Goal: Task Accomplishment & Management: Manage account settings

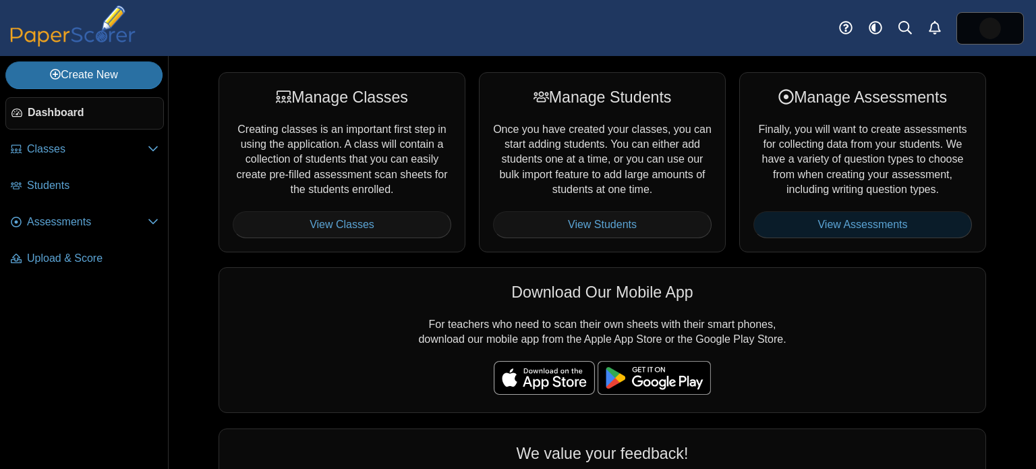
click at [927, 228] on link "View Assessments" at bounding box center [862, 224] width 218 height 27
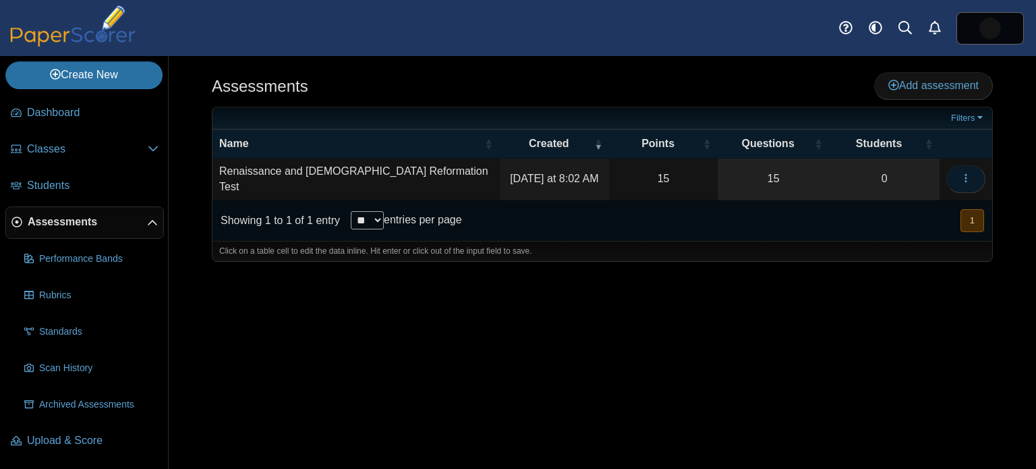
click at [954, 175] on button "button" at bounding box center [965, 178] width 39 height 27
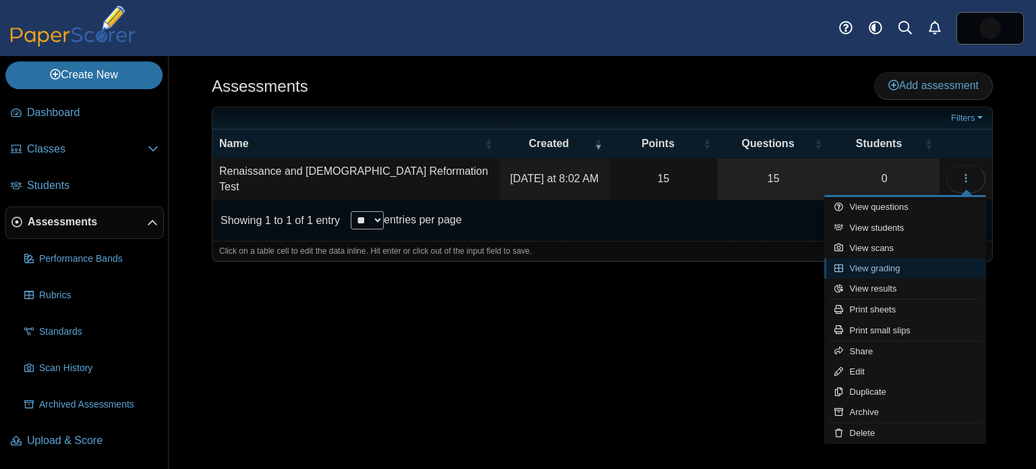
click at [928, 264] on link "View grading" at bounding box center [905, 268] width 162 height 20
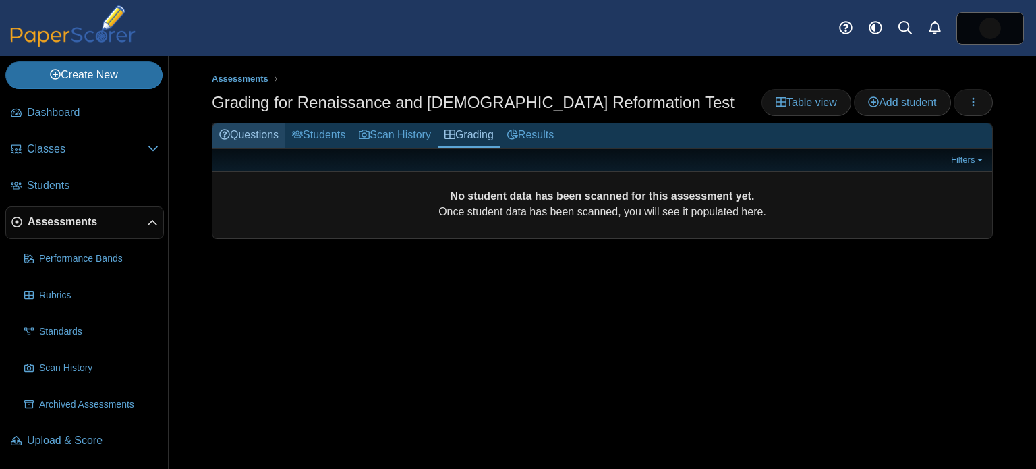
click at [278, 130] on link "Questions" at bounding box center [248, 135] width 73 height 25
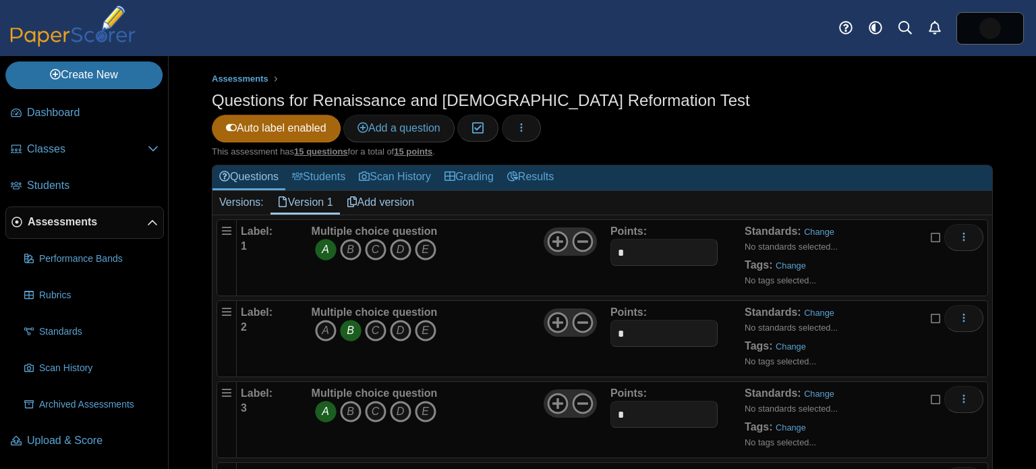
click at [366, 191] on link "Add version" at bounding box center [381, 202] width 82 height 23
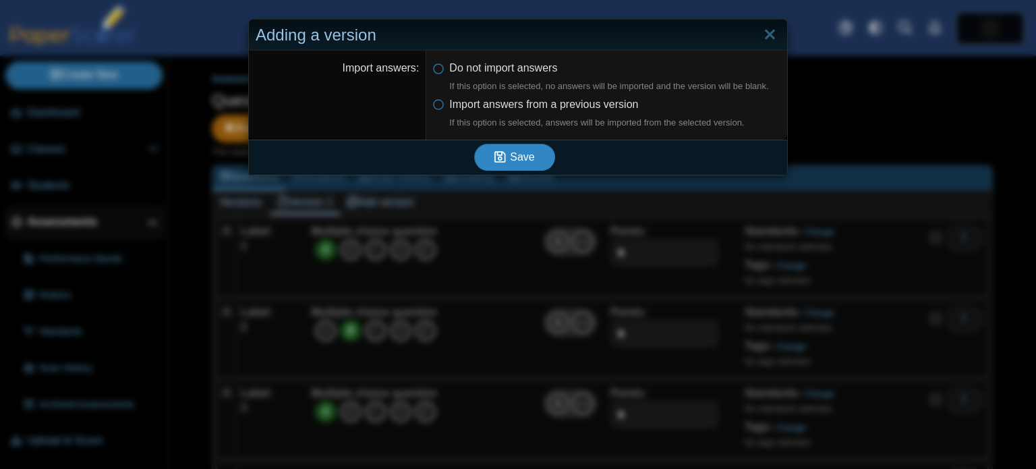
click at [522, 159] on span "Save" at bounding box center [522, 156] width 24 height 11
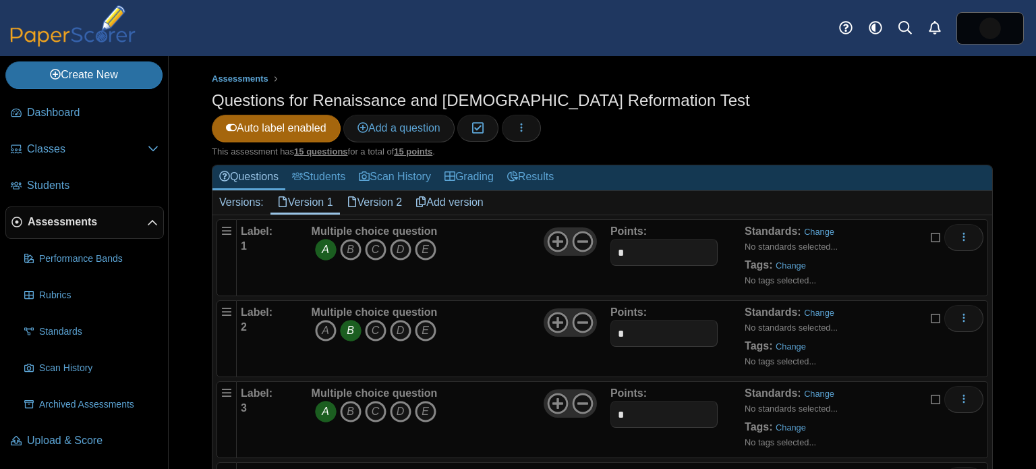
click at [396, 191] on link "Version 2" at bounding box center [374, 202] width 69 height 23
click at [375, 191] on link "Version 2" at bounding box center [374, 202] width 69 height 23
click at [376, 191] on link "Version 2" at bounding box center [374, 202] width 69 height 23
click at [527, 122] on icon "button" at bounding box center [521, 127] width 11 height 11
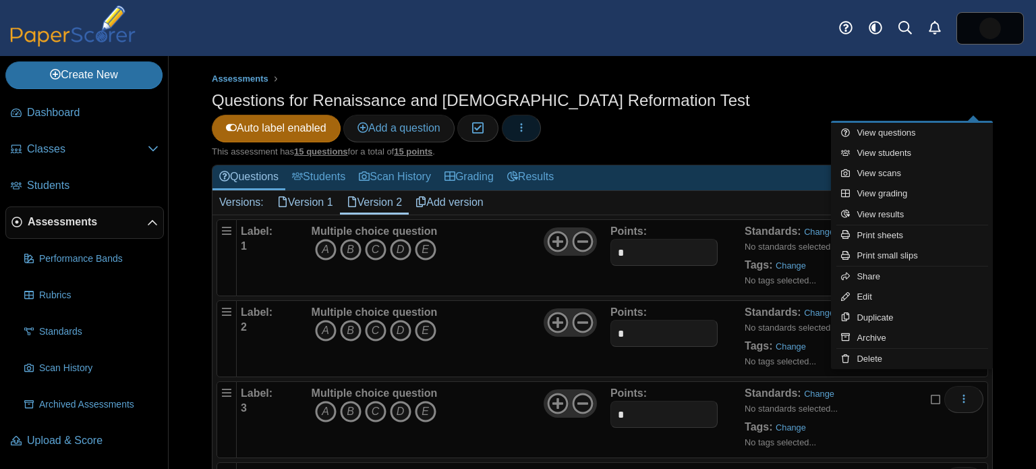
click at [527, 122] on icon "button" at bounding box center [521, 127] width 11 height 11
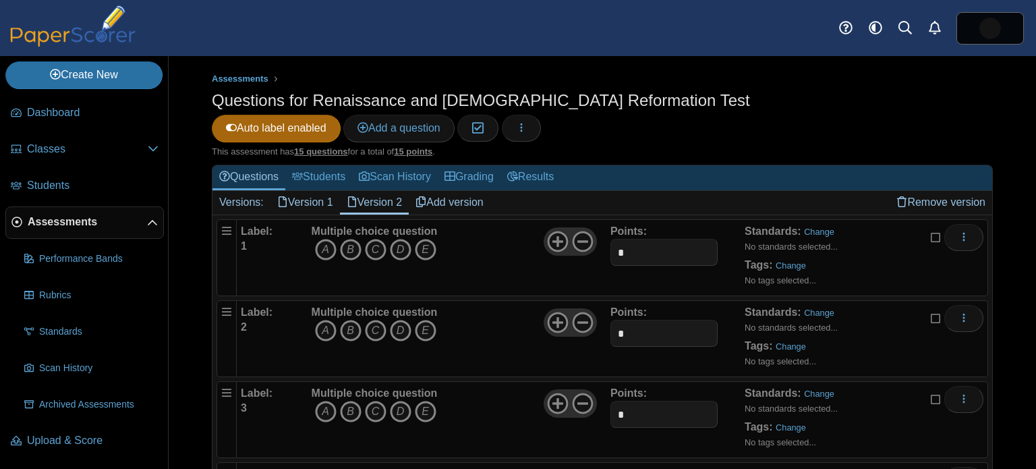
click at [453, 191] on link "Add version" at bounding box center [450, 202] width 82 height 23
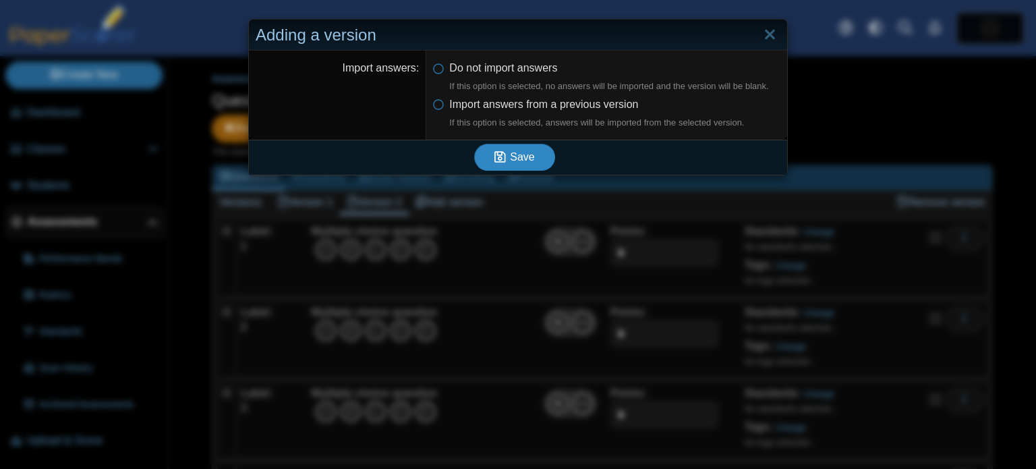
click at [510, 157] on span "Save" at bounding box center [522, 156] width 24 height 11
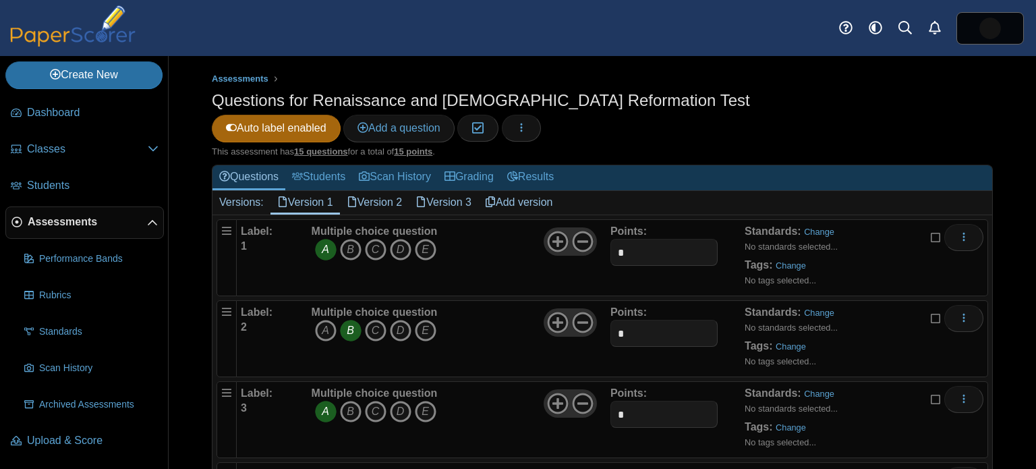
click at [386, 191] on link "Version 2" at bounding box center [374, 202] width 69 height 23
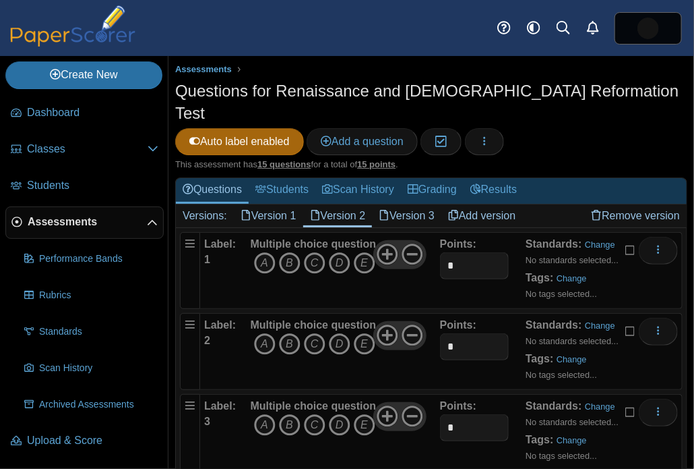
click at [272, 204] on link "Version 1" at bounding box center [268, 215] width 69 height 23
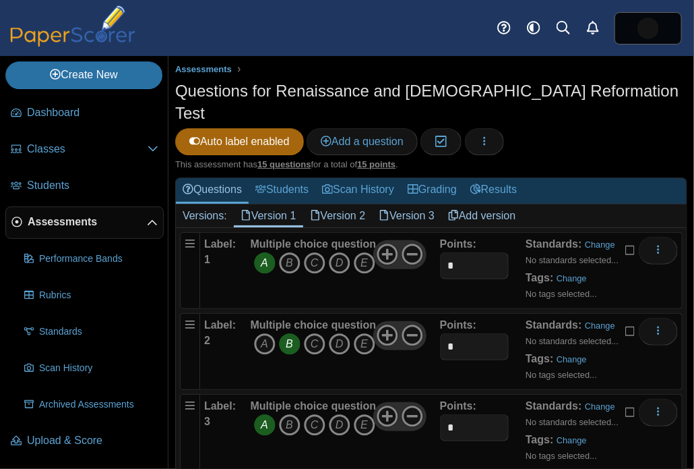
click at [347, 204] on link "Version 2" at bounding box center [337, 215] width 69 height 23
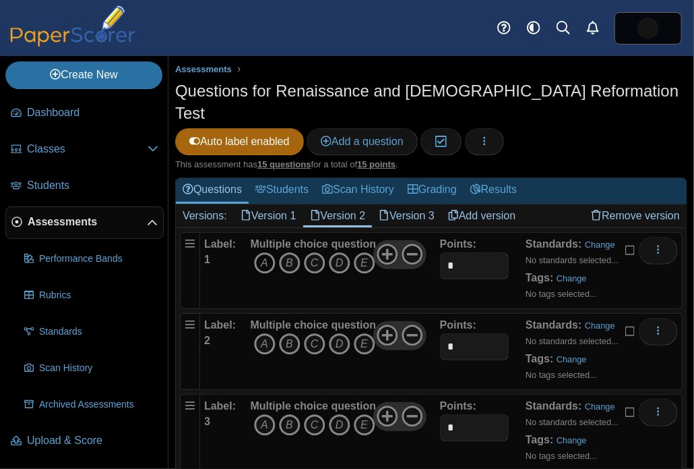
click at [262, 252] on icon "A" at bounding box center [265, 263] width 22 height 22
click at [287, 333] on icon "B" at bounding box center [290, 344] width 22 height 22
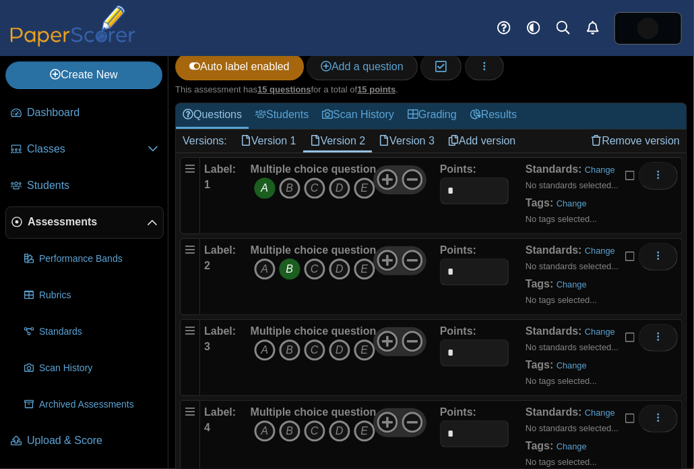
scroll to position [82, 0]
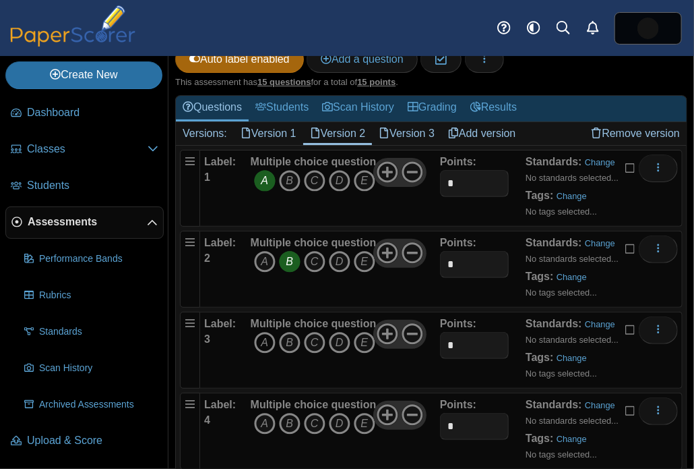
click at [259, 332] on icon "A" at bounding box center [265, 343] width 22 height 22
click at [268, 413] on icon "A" at bounding box center [265, 424] width 22 height 22
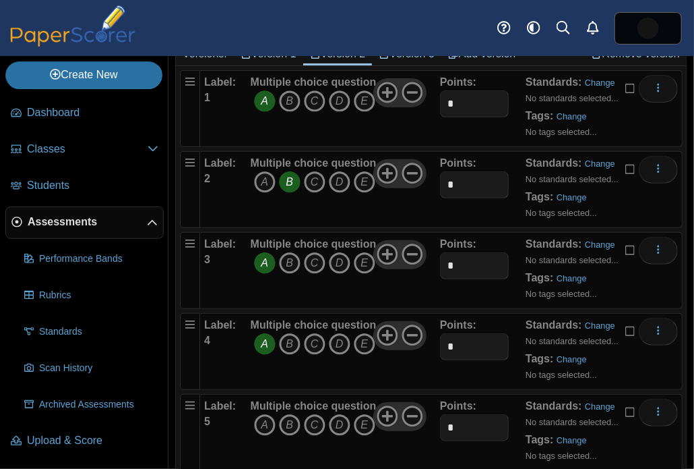
scroll to position [165, 0]
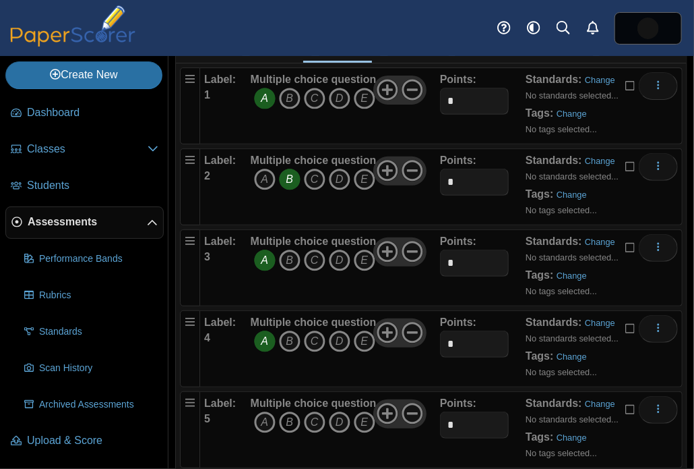
click at [292, 411] on icon "B" at bounding box center [290, 422] width 22 height 22
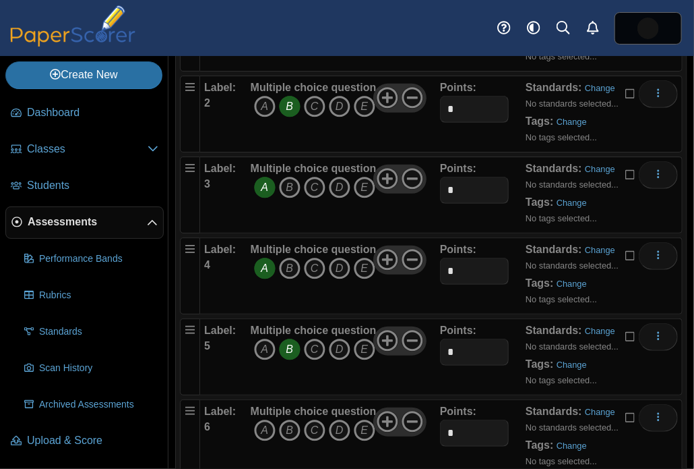
scroll to position [351, 0]
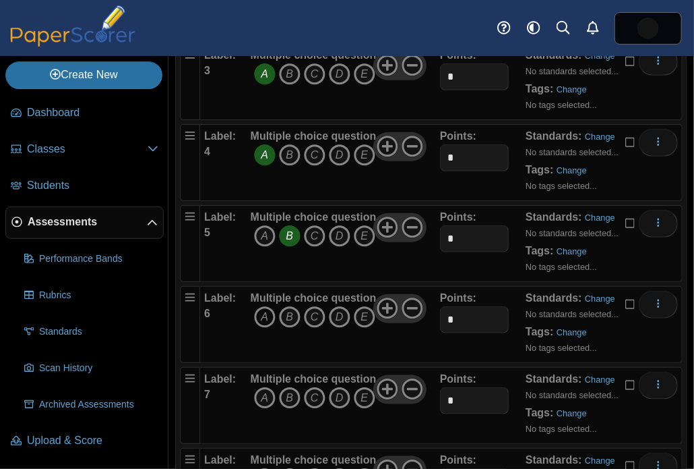
click at [267, 306] on icon "A" at bounding box center [265, 317] width 22 height 22
click at [266, 387] on icon "A" at bounding box center [265, 398] width 22 height 22
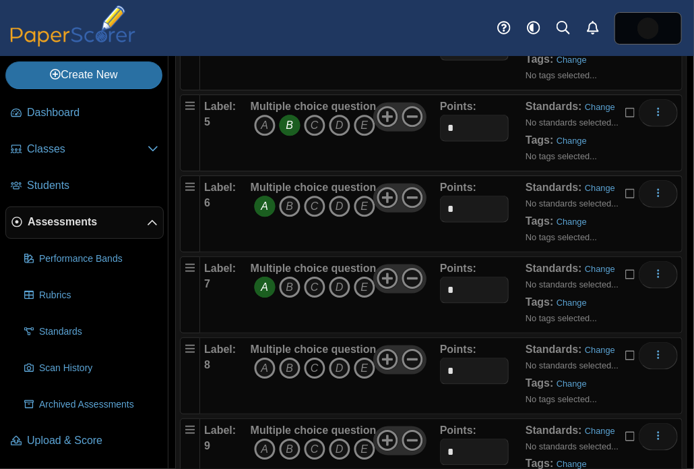
click at [312, 357] on icon "C" at bounding box center [315, 368] width 22 height 22
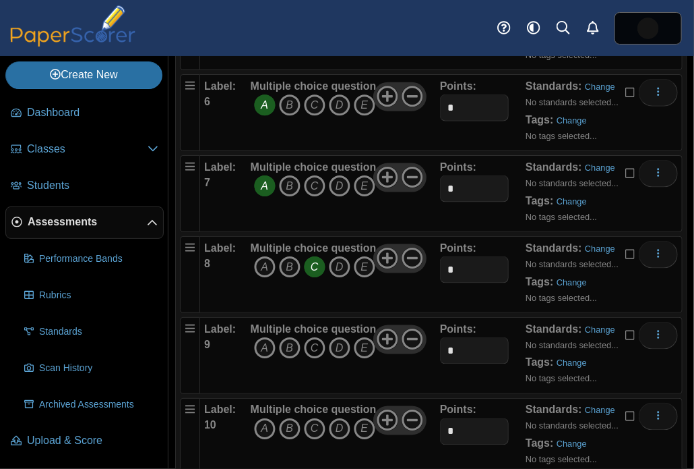
scroll to position [564, 0]
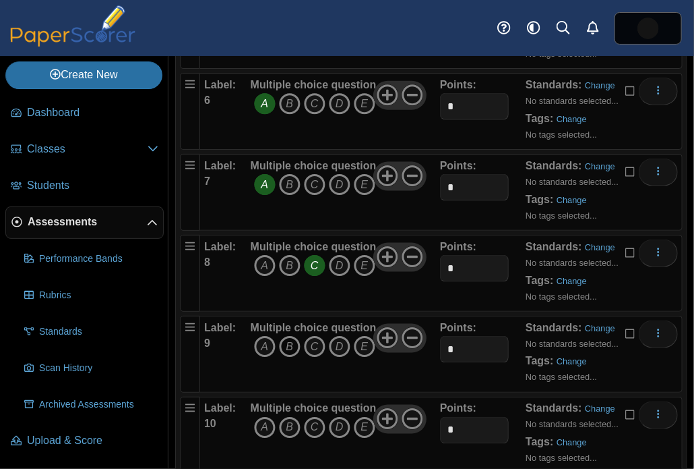
click at [297, 336] on icon "B" at bounding box center [290, 347] width 22 height 22
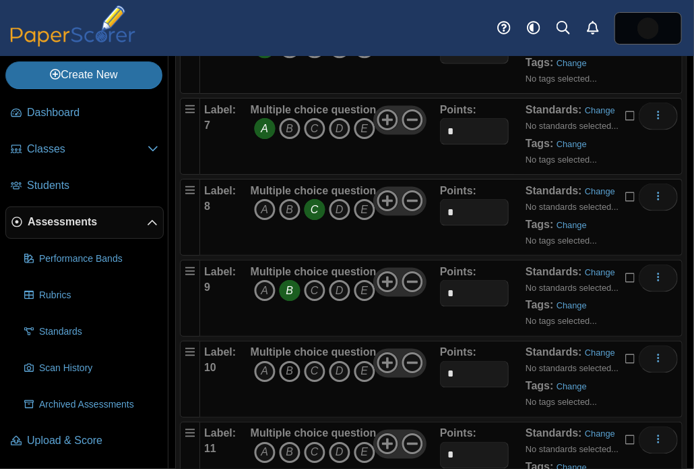
click at [291, 361] on icon "B" at bounding box center [290, 372] width 22 height 22
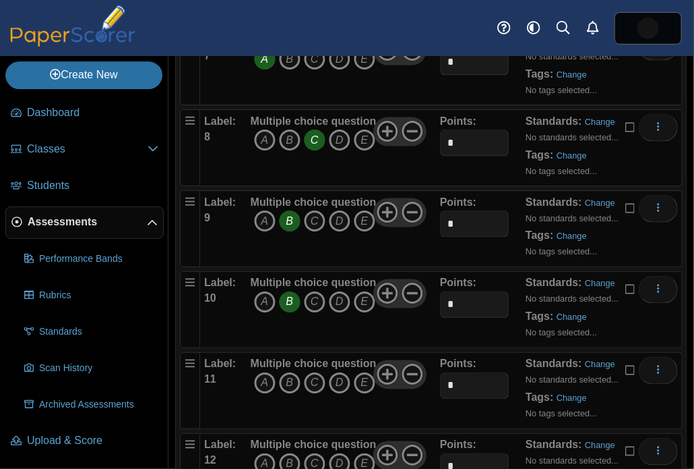
scroll to position [692, 0]
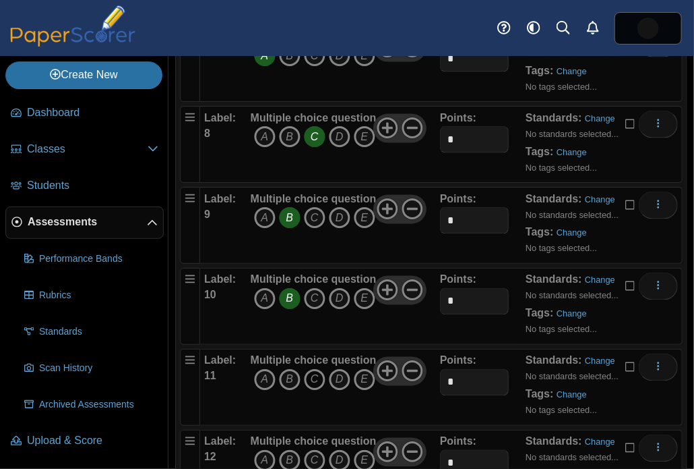
click at [315, 369] on icon "C" at bounding box center [315, 380] width 22 height 22
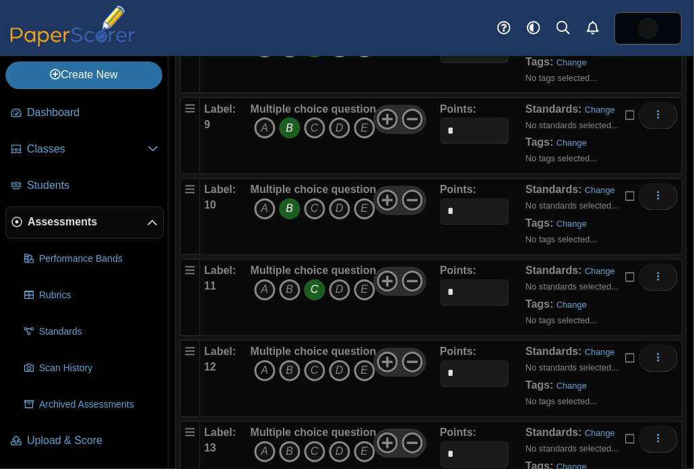
click at [264, 360] on icon "A" at bounding box center [265, 371] width 22 height 22
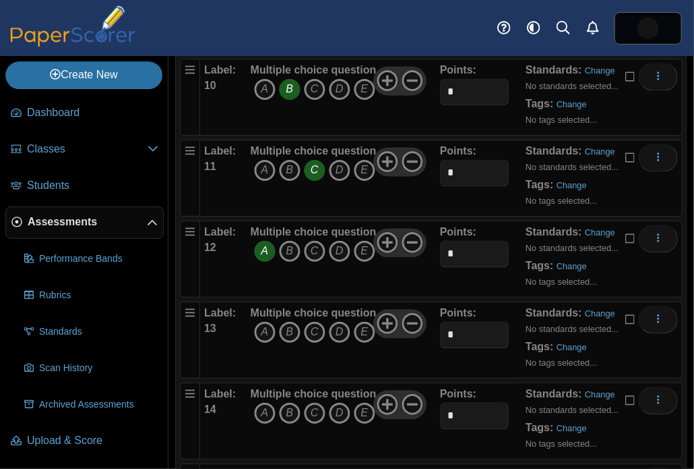
scroll to position [909, 0]
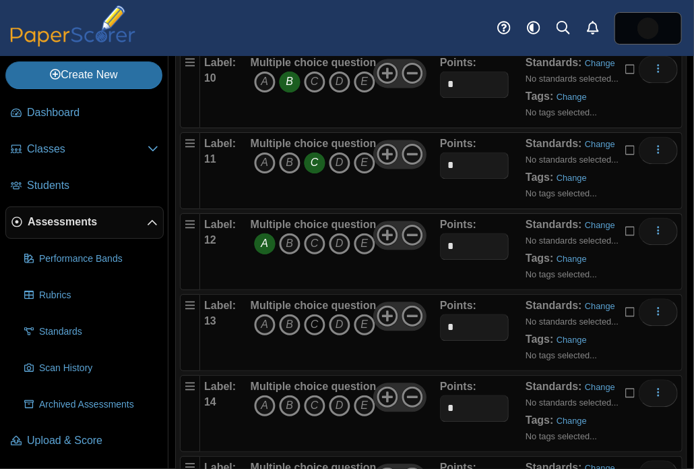
click at [314, 314] on icon "C" at bounding box center [315, 325] width 22 height 22
click at [293, 395] on icon "B" at bounding box center [290, 406] width 22 height 22
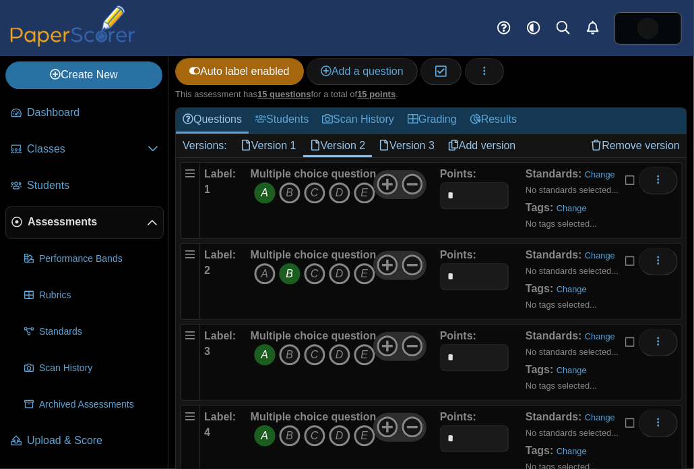
scroll to position [0, 0]
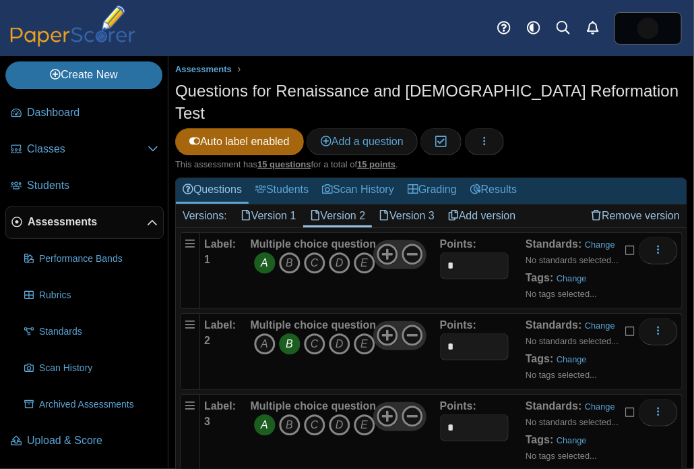
click at [390, 210] on icon at bounding box center [384, 215] width 11 height 11
click at [268, 252] on icon "A" at bounding box center [265, 263] width 22 height 22
click at [296, 333] on icon "B" at bounding box center [290, 344] width 22 height 22
click at [266, 414] on icon "A" at bounding box center [265, 425] width 22 height 22
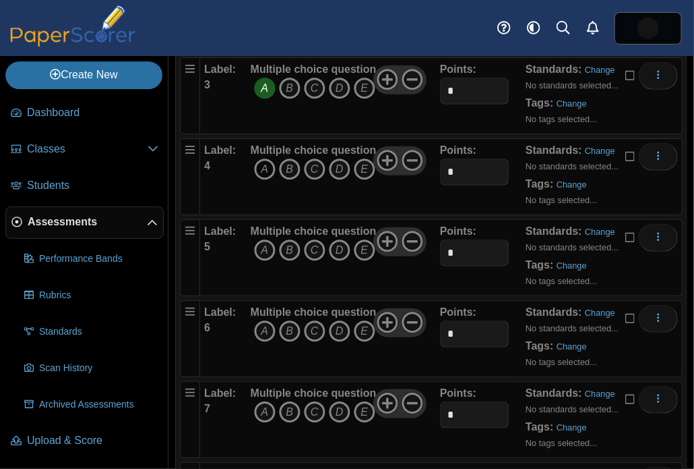
click at [261, 158] on icon "A" at bounding box center [265, 169] width 22 height 22
click at [290, 239] on icon "B" at bounding box center [290, 250] width 22 height 22
click at [261, 320] on icon "A" at bounding box center [265, 331] width 22 height 22
click at [268, 401] on icon "A" at bounding box center [265, 412] width 22 height 22
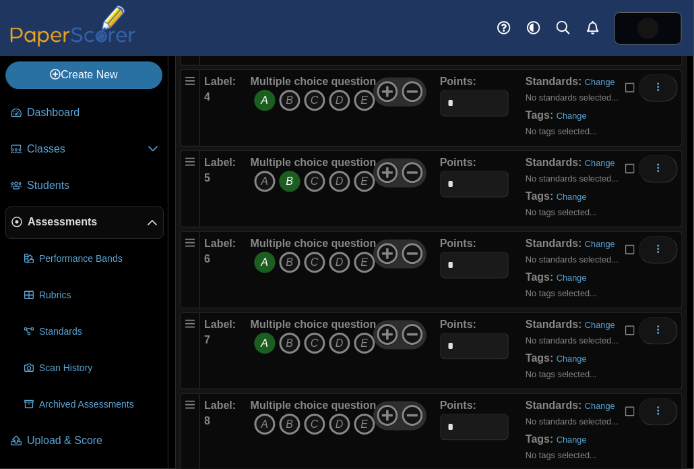
scroll to position [407, 0]
click at [260, 412] on icon "A" at bounding box center [265, 423] width 22 height 22
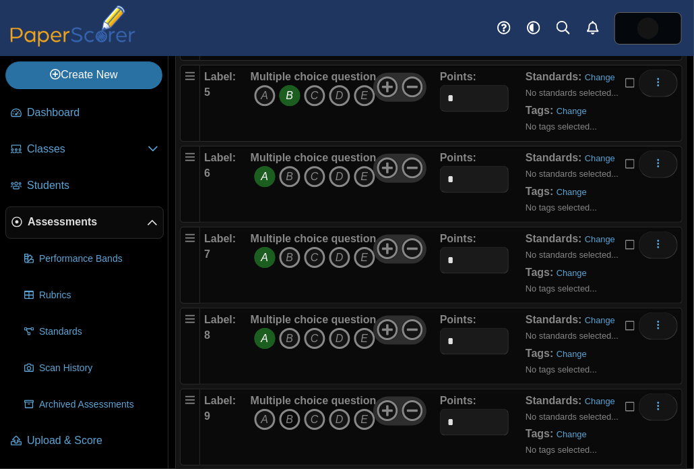
scroll to position [533, 0]
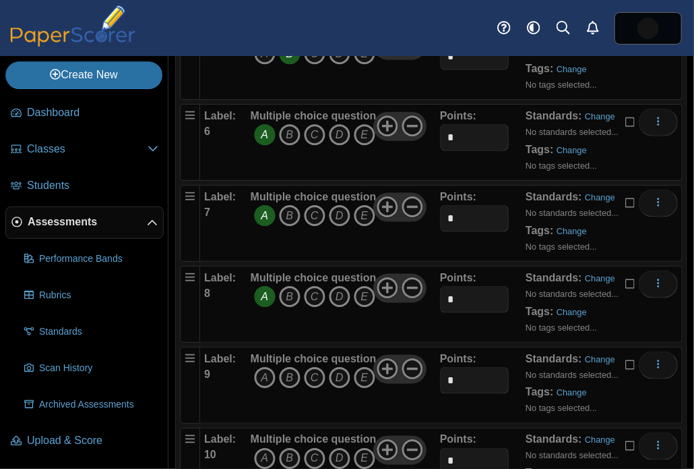
drag, startPoint x: 289, startPoint y: 350, endPoint x: 295, endPoint y: 369, distance: 19.8
click at [289, 367] on icon "B" at bounding box center [290, 378] width 22 height 22
click at [291, 448] on icon "B" at bounding box center [290, 459] width 22 height 22
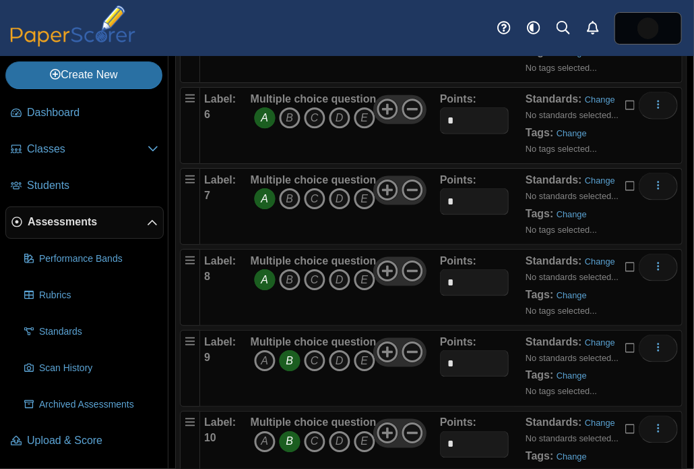
scroll to position [645, 0]
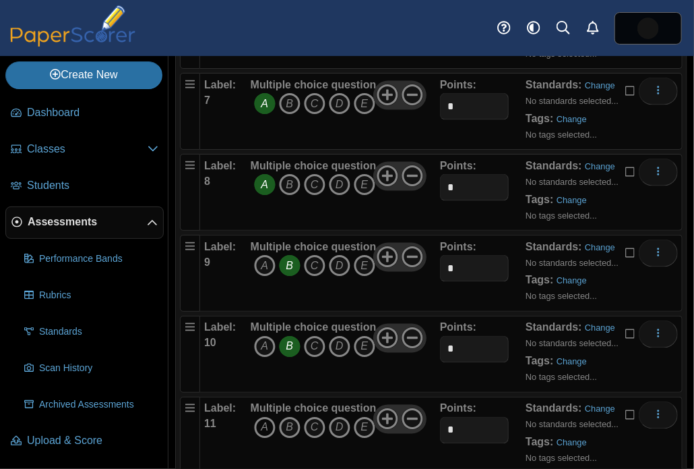
click at [274, 417] on icon "A" at bounding box center [265, 428] width 22 height 22
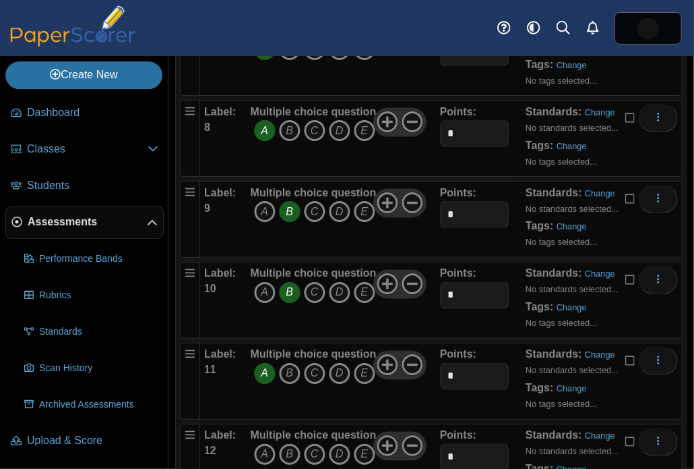
scroll to position [707, 0]
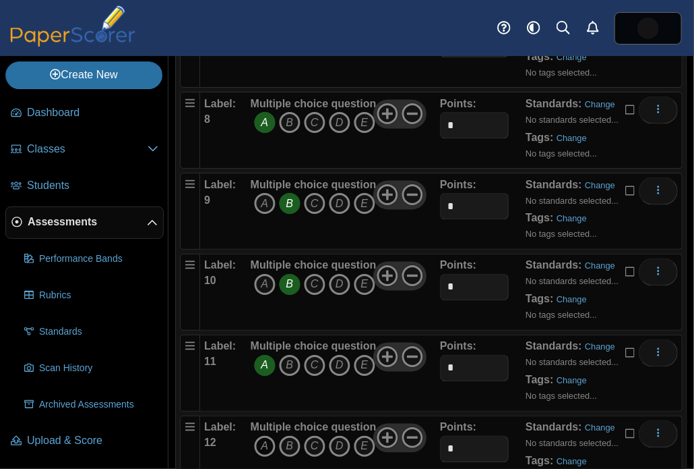
click at [269, 436] on icon "A" at bounding box center [265, 447] width 22 height 22
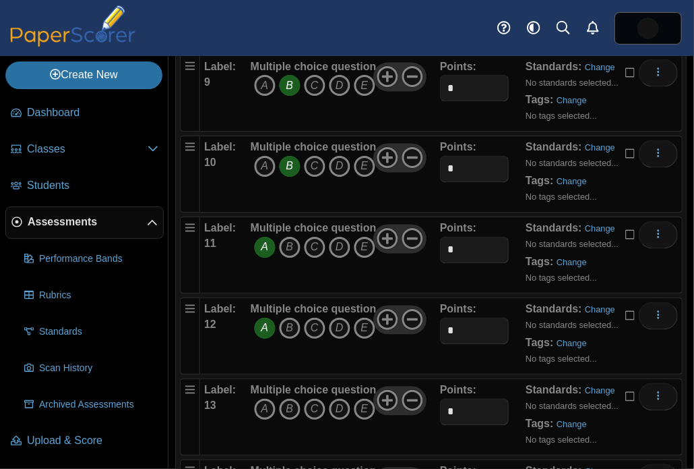
scroll to position [825, 0]
drag, startPoint x: 291, startPoint y: 384, endPoint x: 294, endPoint y: 417, distance: 33.1
click at [291, 398] on icon "B" at bounding box center [290, 409] width 22 height 22
drag, startPoint x: 292, startPoint y: 456, endPoint x: 290, endPoint y: 447, distance: 9.7
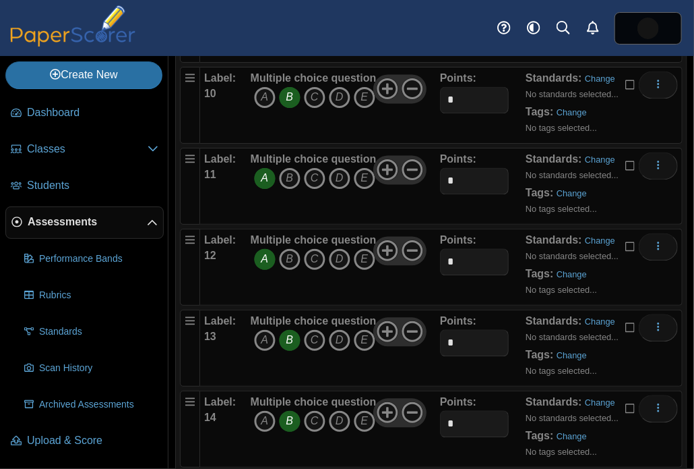
scroll to position [895, 0]
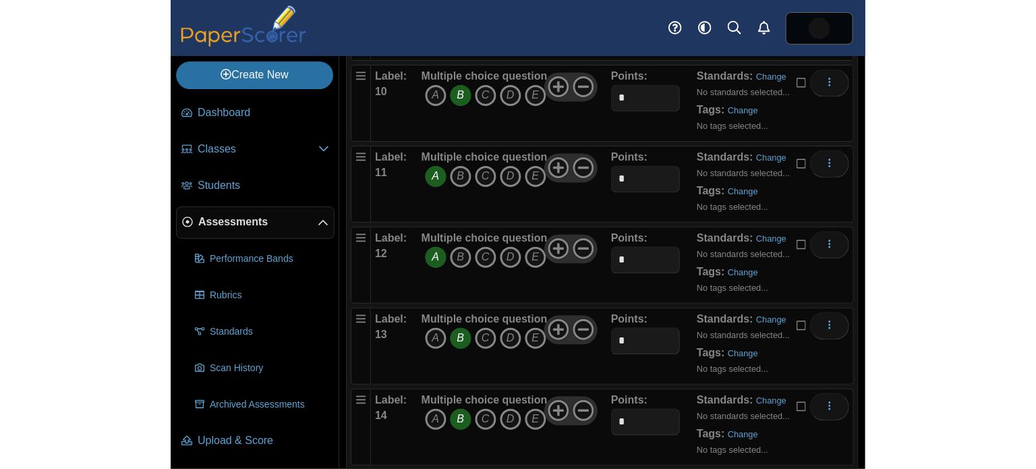
scroll to position [0, 0]
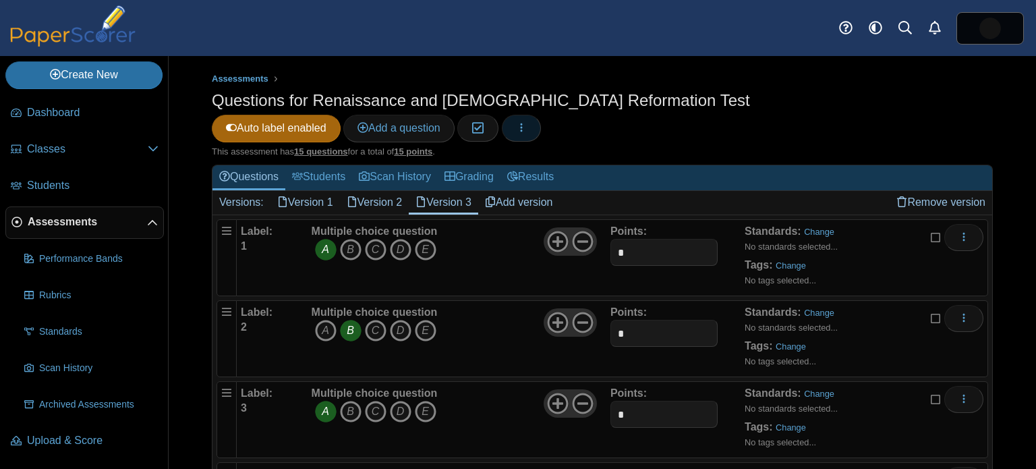
click at [541, 115] on button "button" at bounding box center [521, 128] width 39 height 27
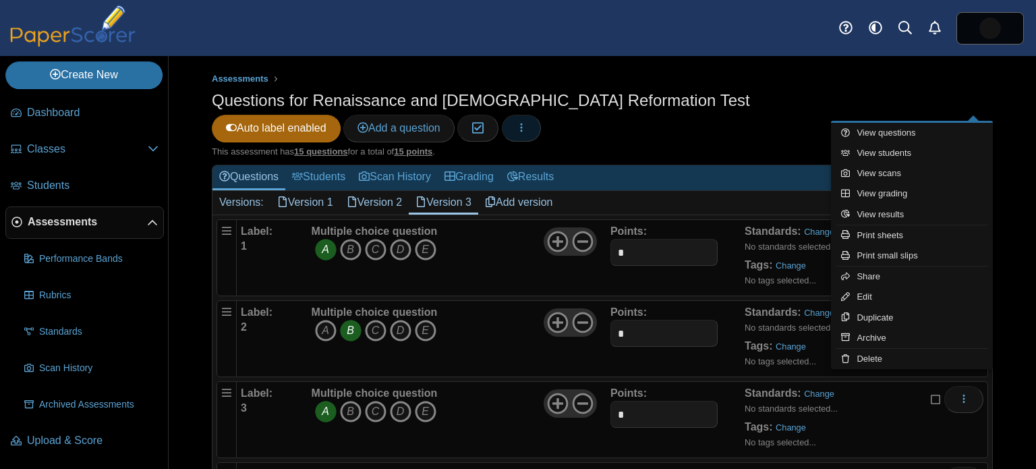
click at [527, 122] on icon "button" at bounding box center [521, 127] width 11 height 11
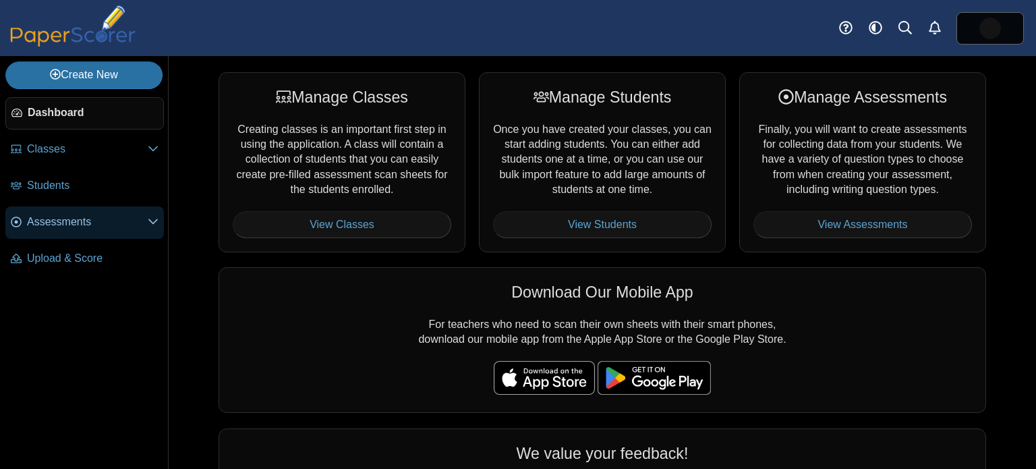
click at [78, 233] on link "Assessments" at bounding box center [84, 222] width 158 height 32
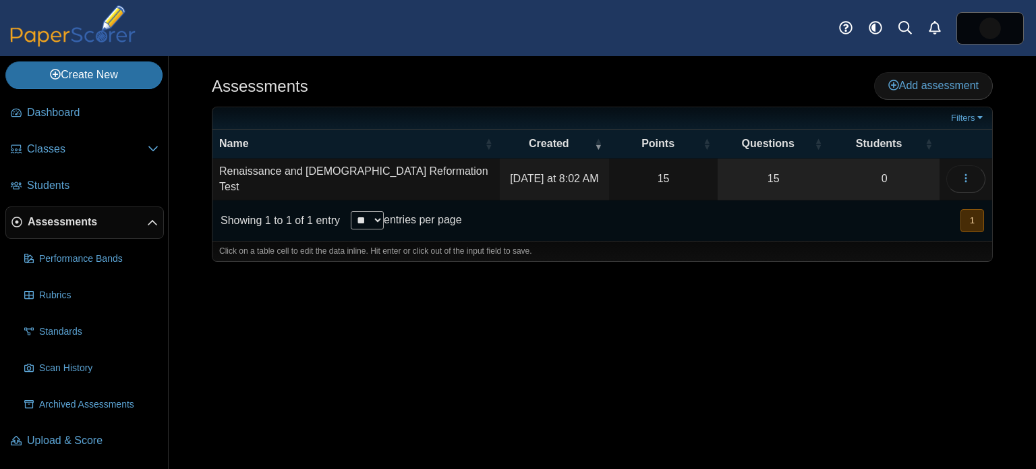
click at [418, 177] on td "Renaissance and Protestant Reformation Test" at bounding box center [355, 179] width 287 height 42
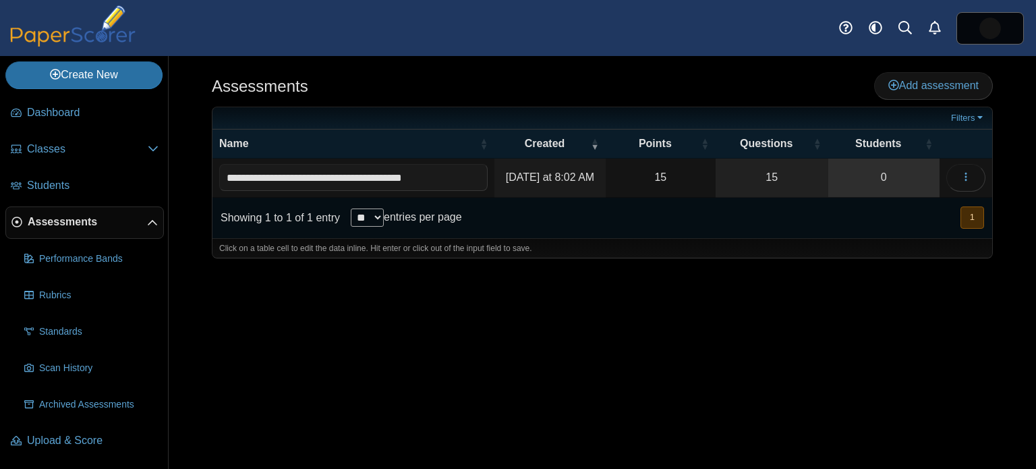
click at [915, 182] on link "0" at bounding box center [883, 177] width 111 height 38
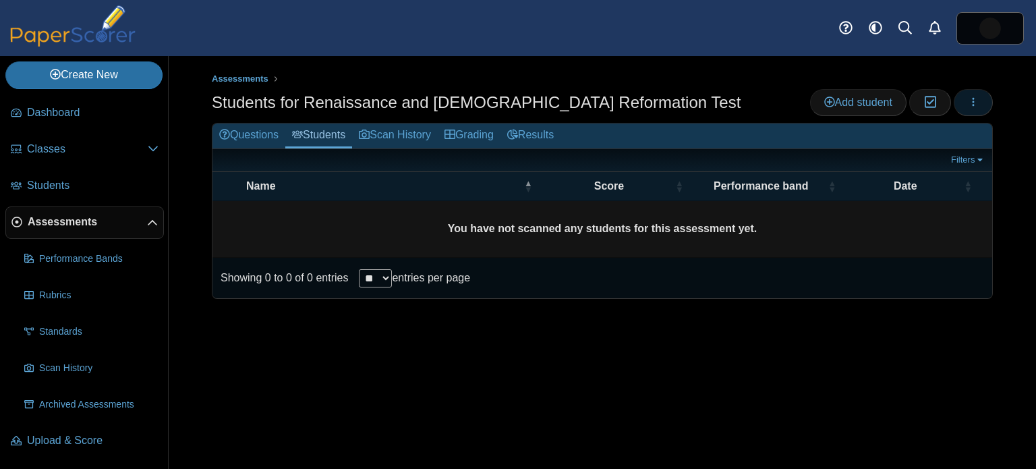
click at [966, 102] on button "button" at bounding box center [972, 102] width 39 height 27
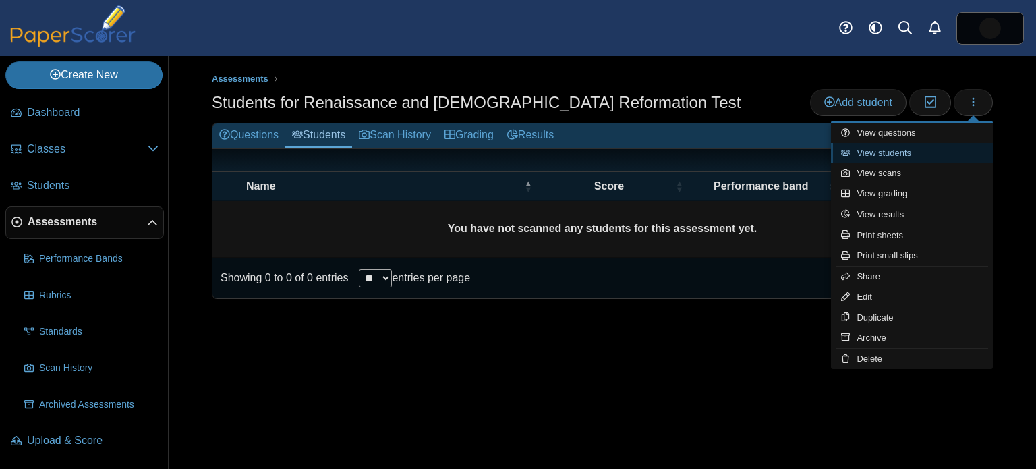
click at [914, 155] on link "View students" at bounding box center [912, 153] width 162 height 20
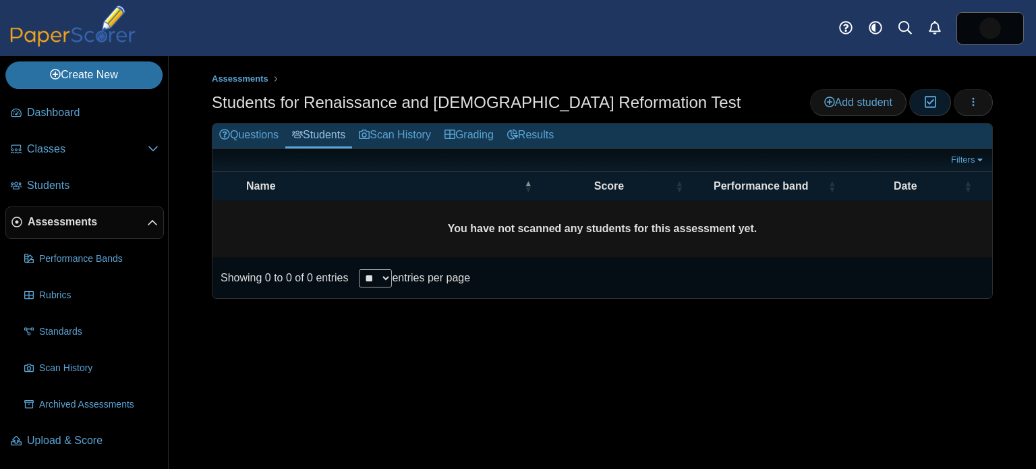
click at [934, 104] on icon "button" at bounding box center [929, 101] width 13 height 11
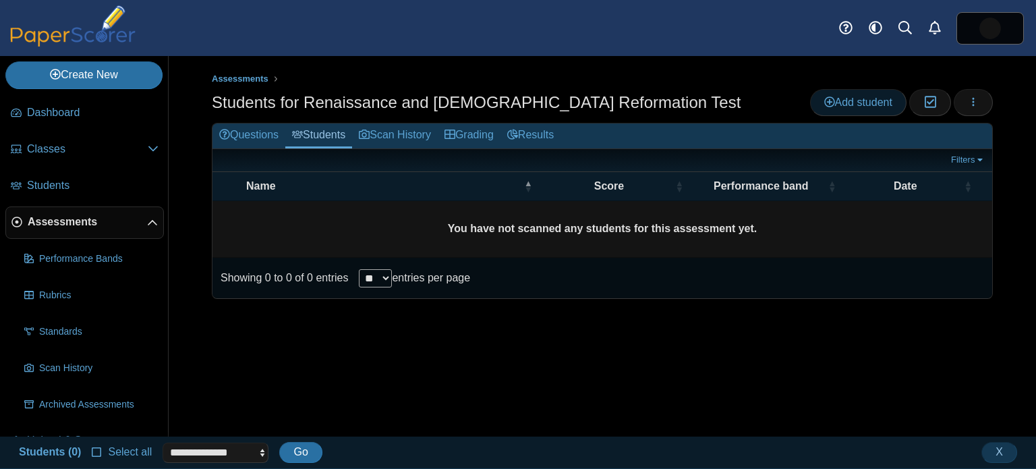
click at [862, 98] on span "Add student" at bounding box center [858, 101] width 68 height 11
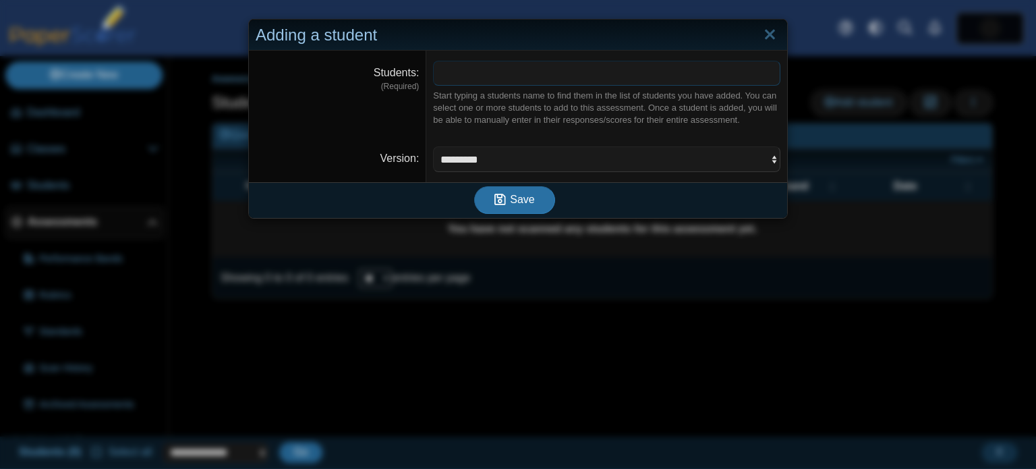
click at [456, 76] on span at bounding box center [607, 72] width 346 height 23
click at [584, 153] on select "********* ********* *********" at bounding box center [606, 159] width 347 height 26
click at [771, 31] on link "Close" at bounding box center [769, 35] width 21 height 23
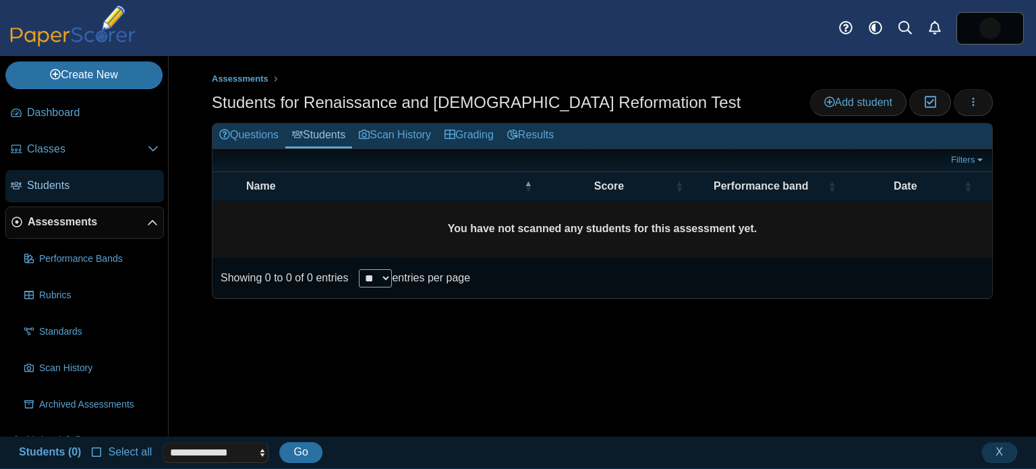
click at [74, 189] on span "Students" at bounding box center [92, 185] width 131 height 15
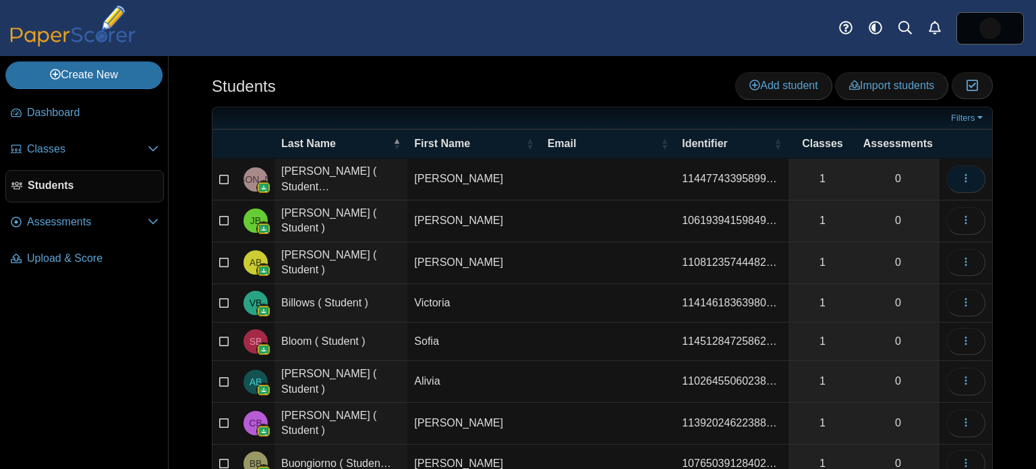
click at [978, 176] on button "button" at bounding box center [965, 178] width 39 height 27
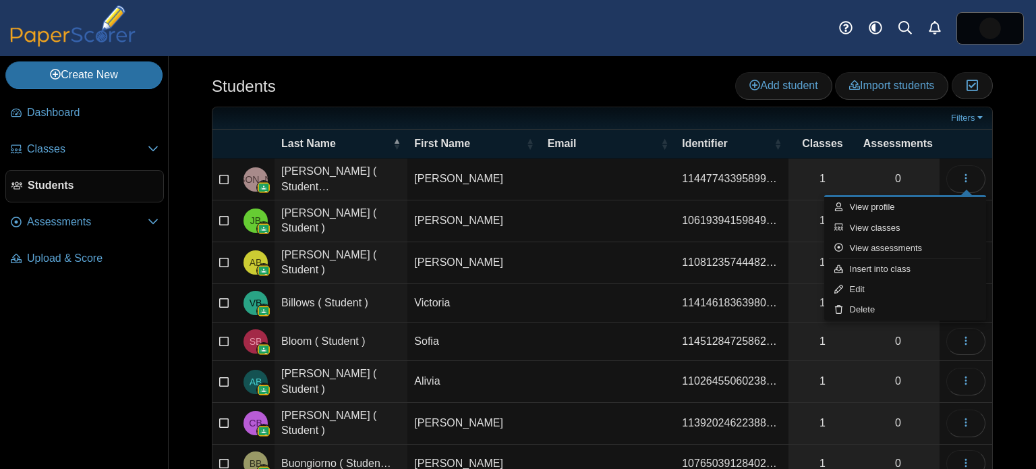
click at [1014, 147] on div "Students Add student Import students Moderation 0" at bounding box center [602, 262] width 867 height 413
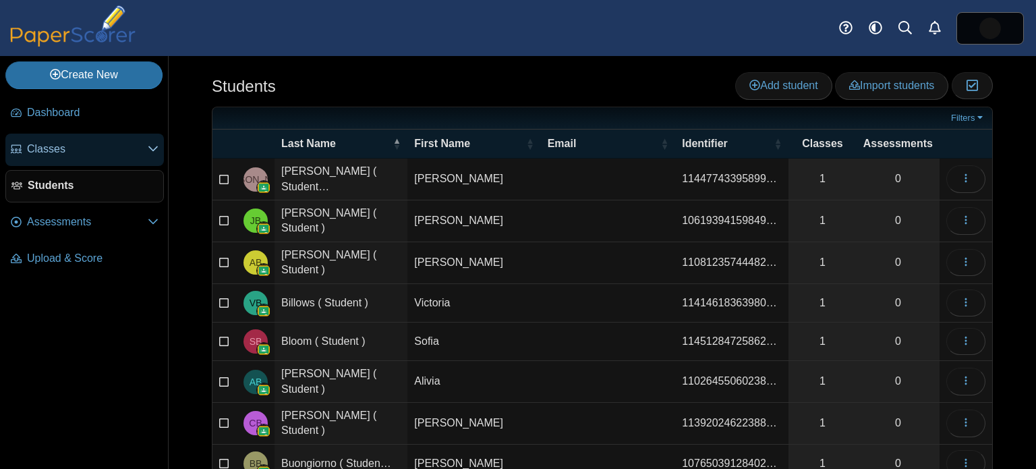
click at [58, 144] on span "Classes" at bounding box center [87, 149] width 121 height 15
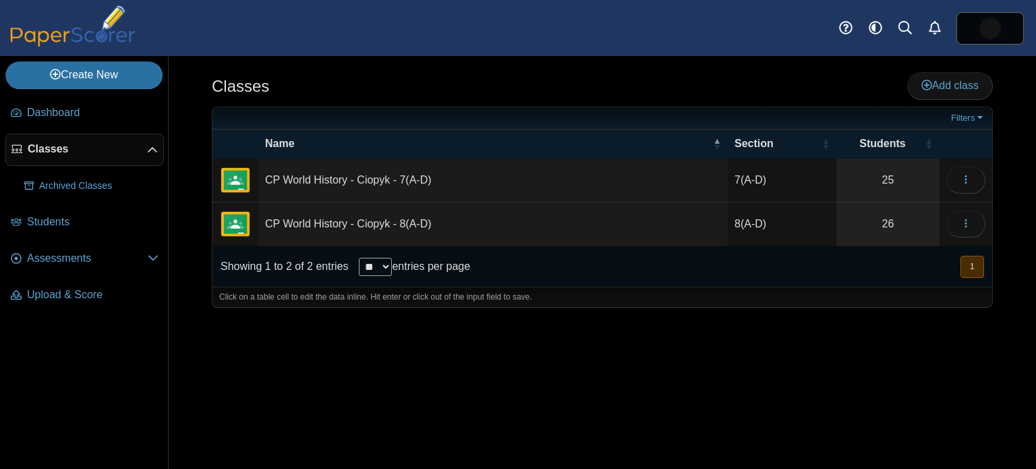
click at [478, 183] on td "CP World History - Ciopyk - 7(A-D)" at bounding box center [492, 180] width 469 height 44
click at [974, 177] on button "button" at bounding box center [965, 180] width 39 height 27
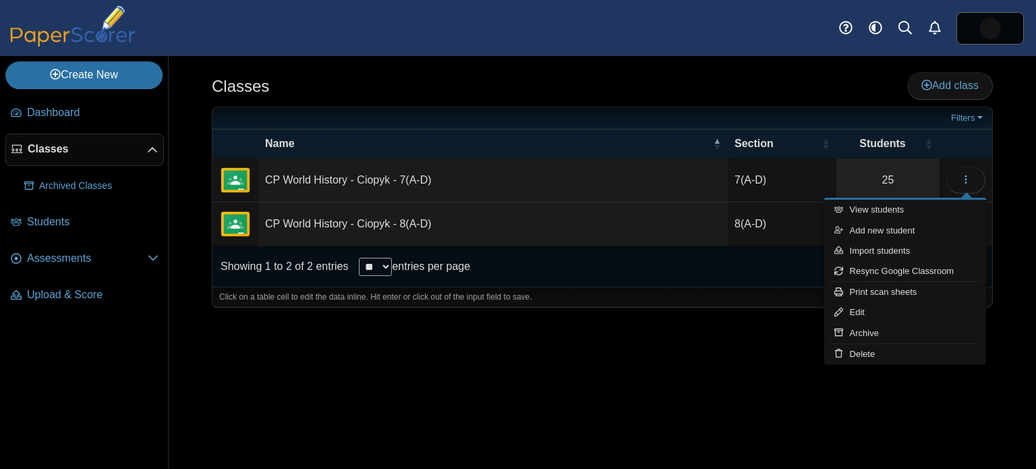
click at [1014, 192] on div "Classes Add class Filters 25" at bounding box center [602, 262] width 867 height 413
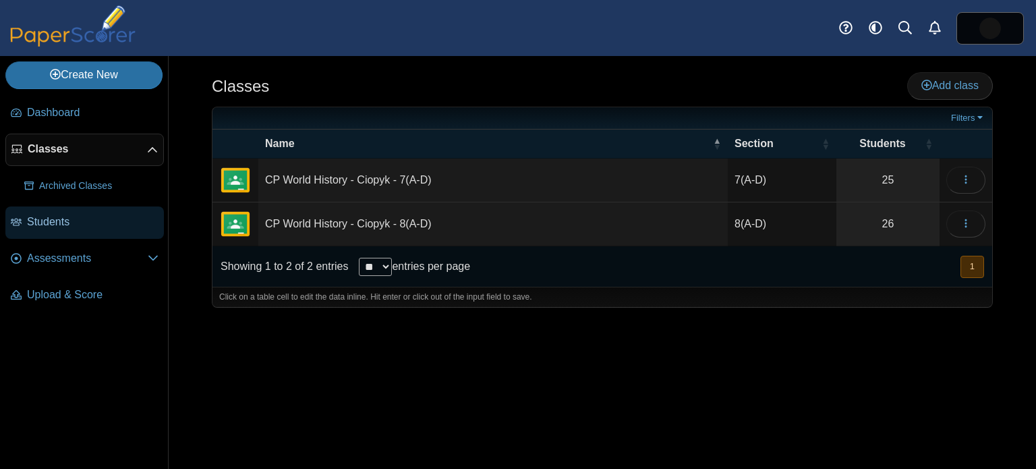
click at [72, 227] on span "Students" at bounding box center [92, 221] width 131 height 15
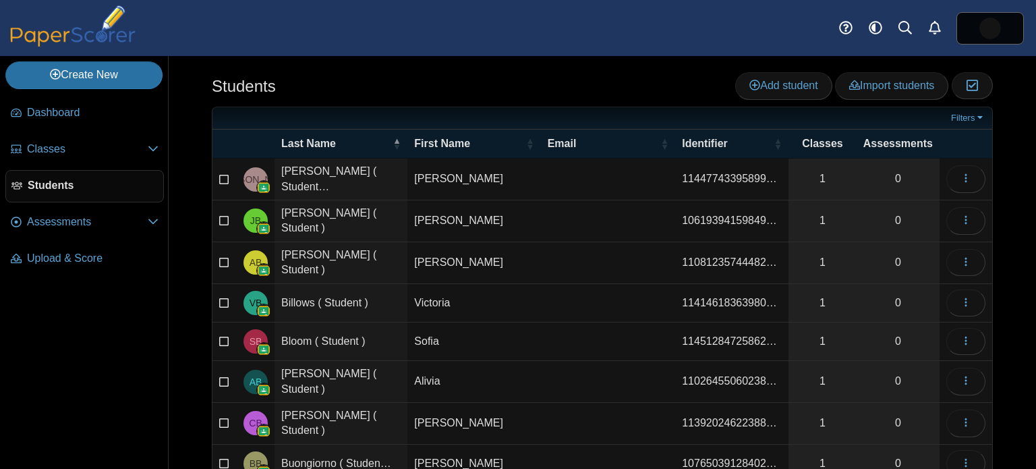
click at [84, 260] on span "Upload & Score" at bounding box center [92, 258] width 131 height 15
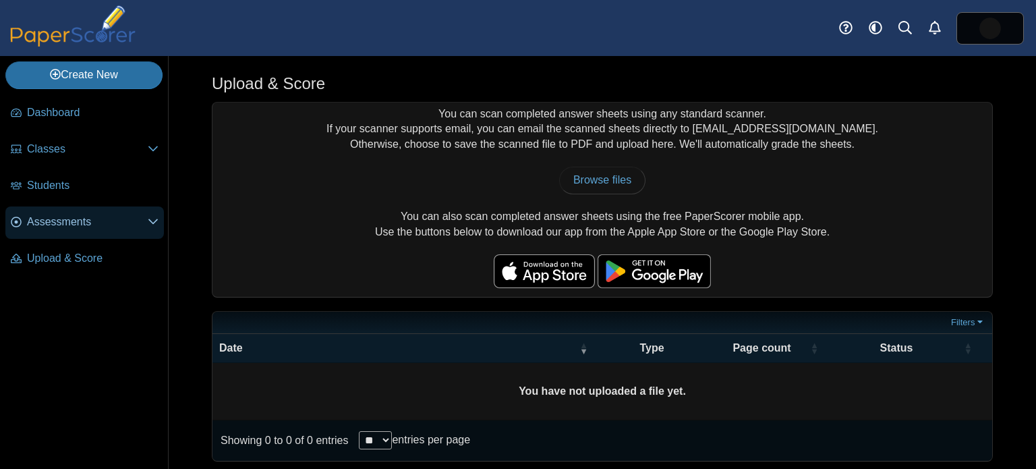
click at [117, 214] on span "Assessments" at bounding box center [87, 221] width 121 height 15
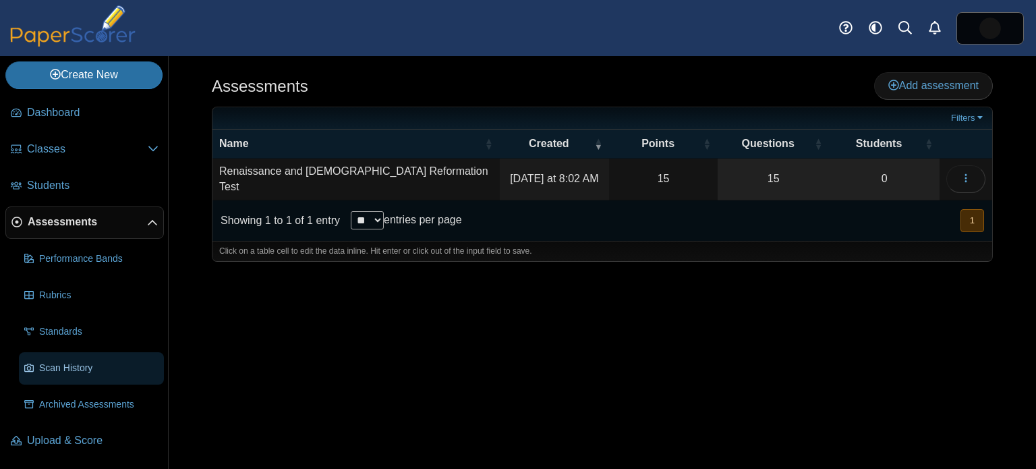
click at [101, 372] on span "Scan History" at bounding box center [98, 367] width 119 height 13
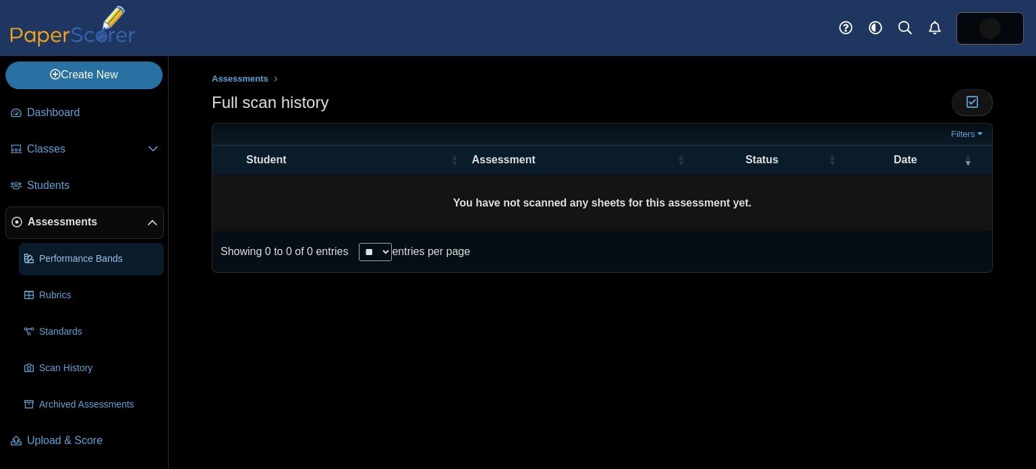
click at [109, 260] on span "Performance Bands" at bounding box center [98, 258] width 119 height 13
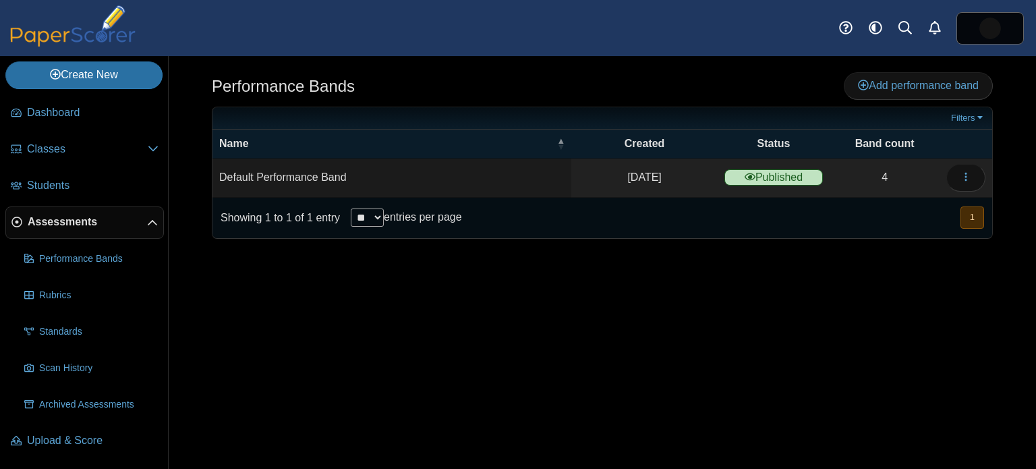
click at [100, 223] on span "Assessments" at bounding box center [87, 221] width 119 height 15
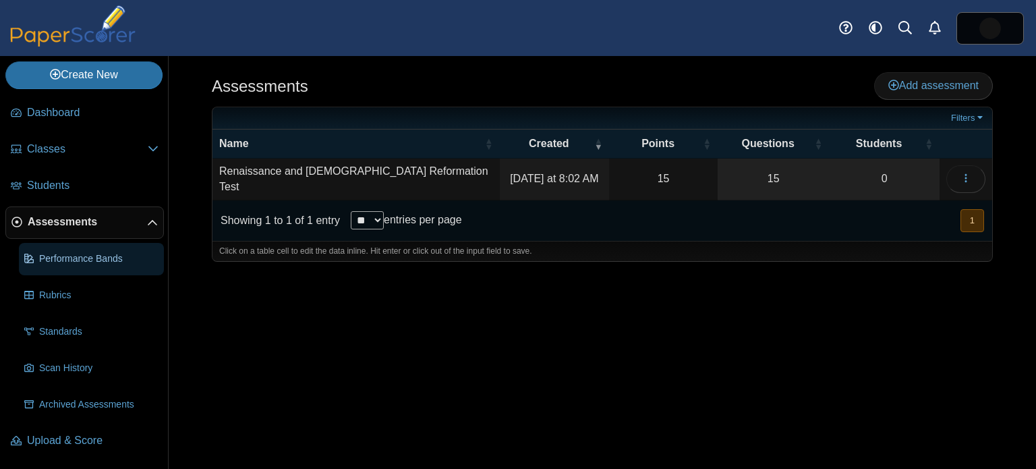
click at [118, 263] on span "Performance Bands" at bounding box center [98, 258] width 119 height 13
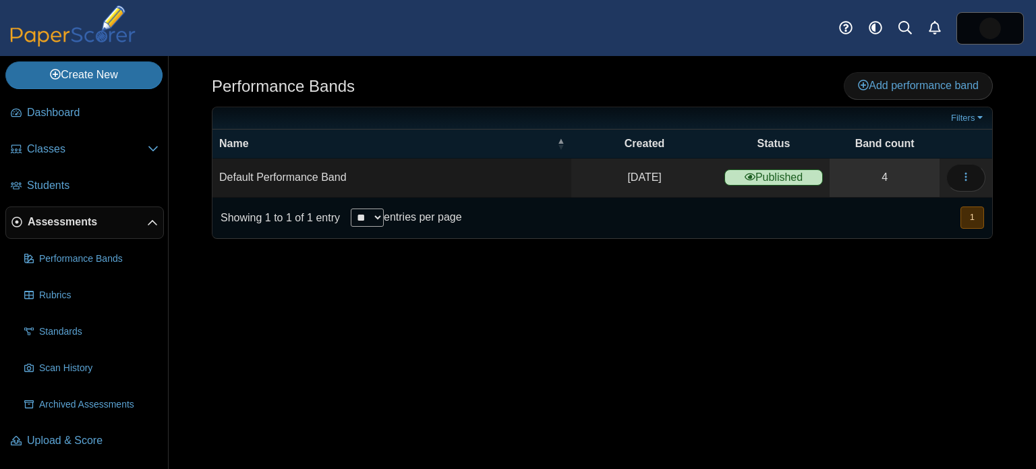
click at [871, 172] on link "4" at bounding box center [884, 177] width 110 height 38
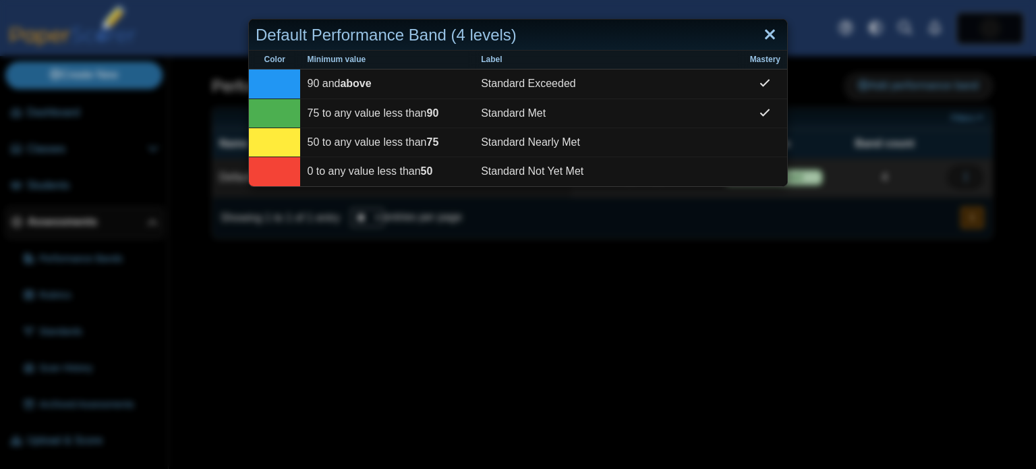
click at [771, 37] on link "Close" at bounding box center [769, 35] width 21 height 23
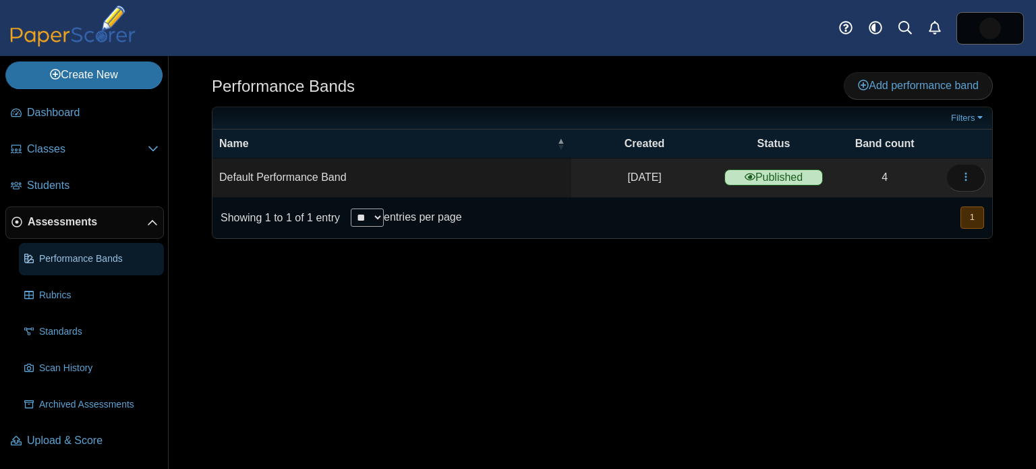
click at [101, 255] on span "Performance Bands" at bounding box center [98, 258] width 119 height 13
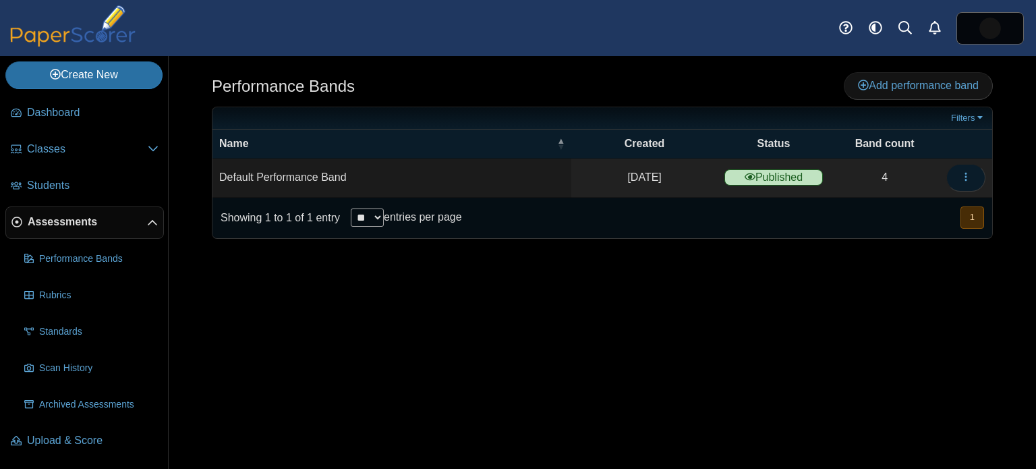
click at [952, 171] on button "button" at bounding box center [965, 177] width 39 height 27
click at [895, 212] on link "Details" at bounding box center [905, 207] width 162 height 20
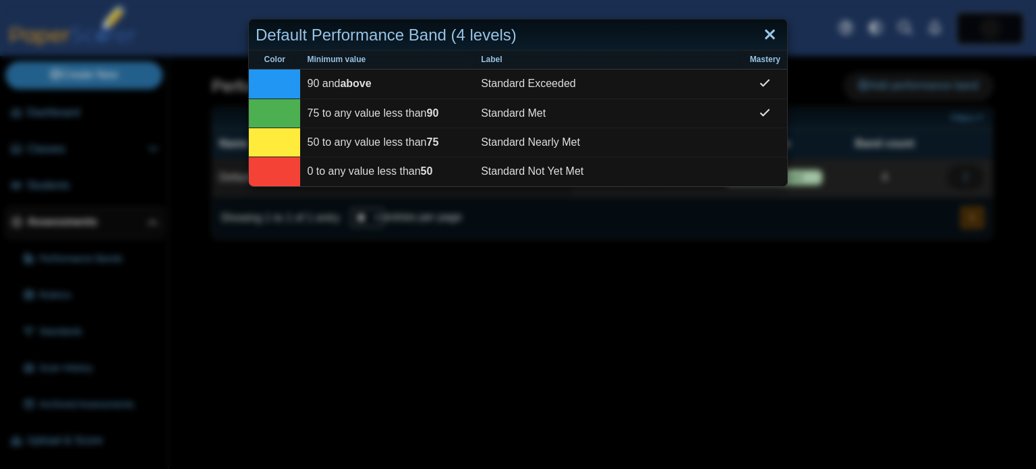
click at [763, 45] on link "Close" at bounding box center [769, 35] width 21 height 23
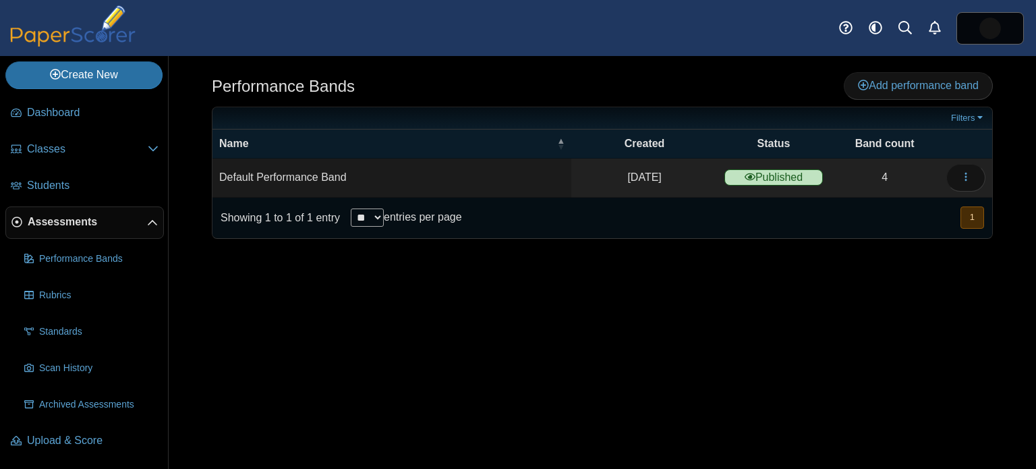
click at [59, 211] on link "Assessments" at bounding box center [84, 222] width 158 height 32
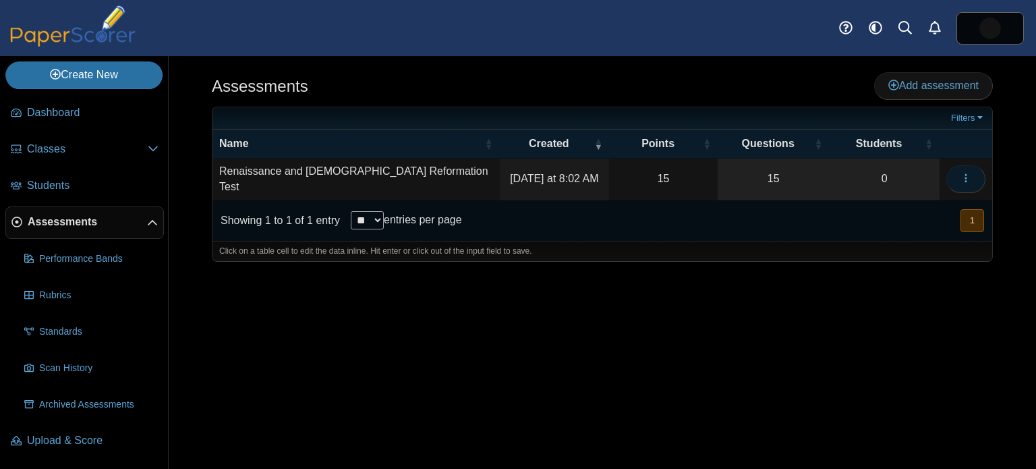
click at [962, 179] on icon "button" at bounding box center [965, 178] width 11 height 11
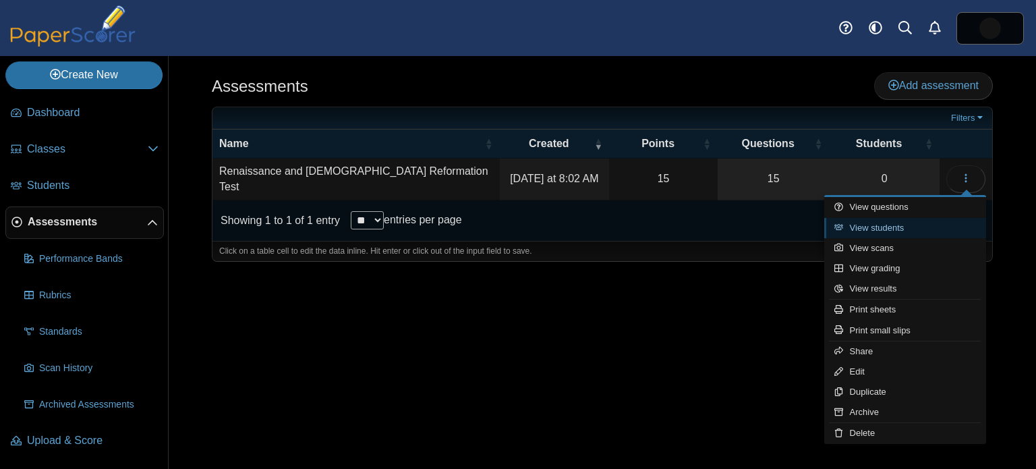
click at [901, 227] on link "View students" at bounding box center [905, 228] width 162 height 20
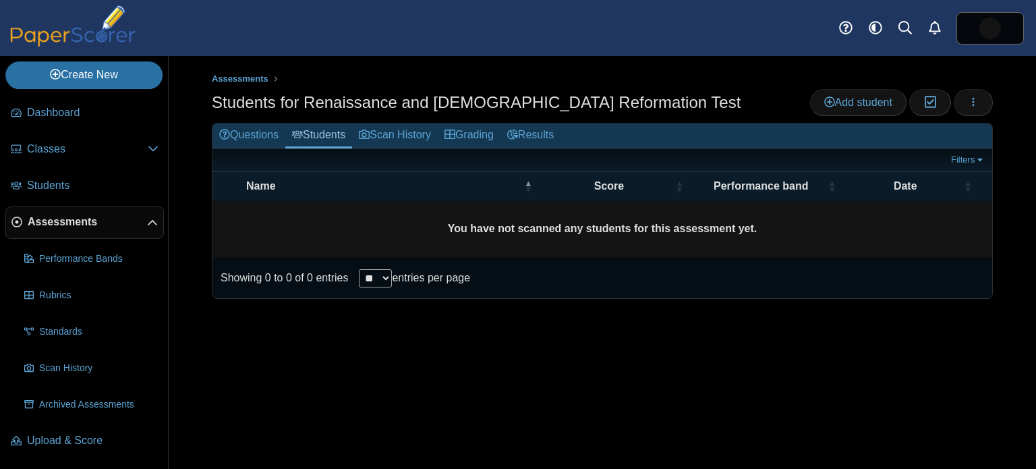
click at [565, 230] on b "You have not scanned any students for this assessment yet." at bounding box center [602, 228] width 309 height 11
click at [849, 109] on link "Add student" at bounding box center [858, 102] width 96 height 27
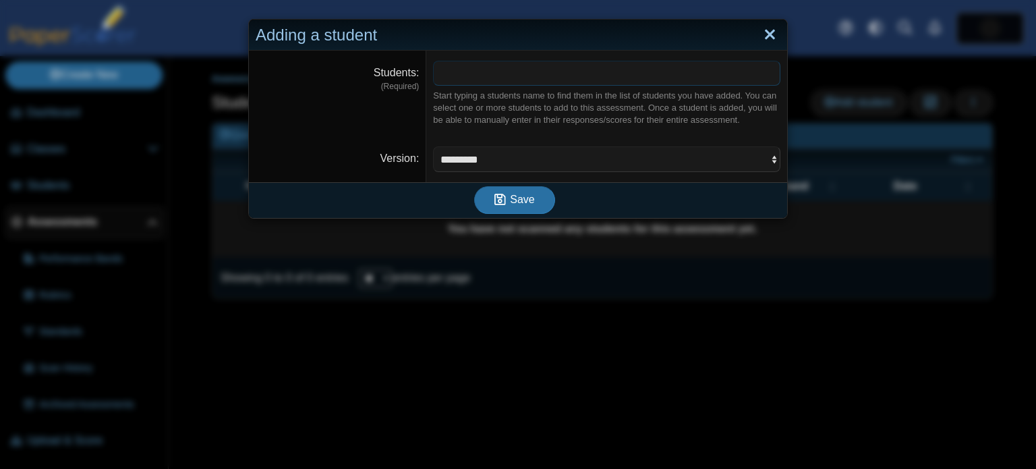
click at [775, 27] on link "Close" at bounding box center [769, 35] width 21 height 23
